Goal: Transaction & Acquisition: Download file/media

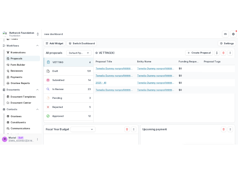
scroll to position [53, 0]
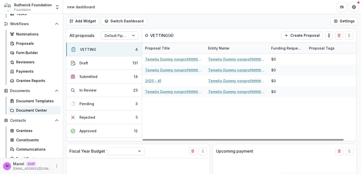
click at [30, 110] on div "Document Center" at bounding box center [36, 110] width 41 height 5
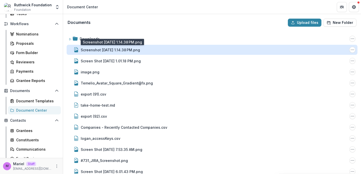
click at [97, 51] on div "Screenshot 2025-09-18 at 1.14.38 PM.png" at bounding box center [110, 49] width 59 height 5
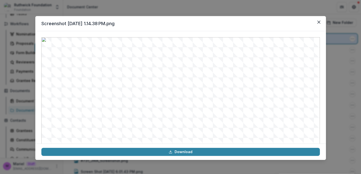
drag, startPoint x: 134, startPoint y: 24, endPoint x: 134, endPoint y: 22, distance: 2.5
click at [134, 22] on header "Screenshot 2025-09-18 at 1.14.38 PM.png" at bounding box center [180, 23] width 290 height 15
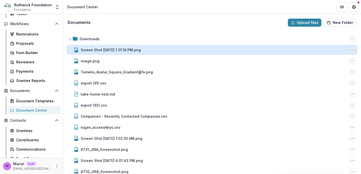
click at [353, 50] on circle "Screen Shot 2025-09-05 at 1.01.18 PM.png Options" at bounding box center [353, 50] width 0 height 0
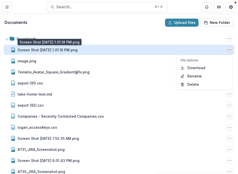
click at [64, 48] on div "Screen Shot 2025-09-05 at 1.01.18 PM.png" at bounding box center [48, 49] width 60 height 5
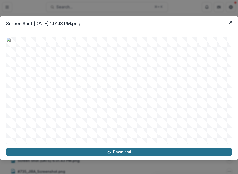
click at [174, 152] on link "Download" at bounding box center [119, 152] width 226 height 8
